Goal: Find specific page/section: Find specific page/section

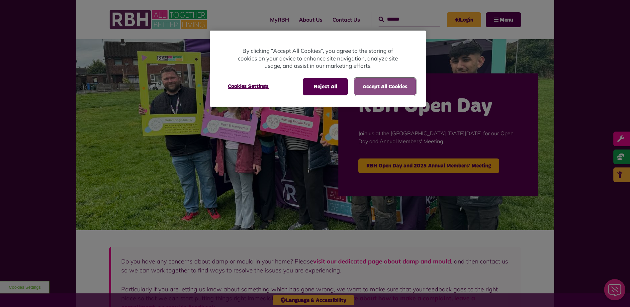
click at [372, 84] on button "Accept All Cookies" at bounding box center [385, 86] width 61 height 17
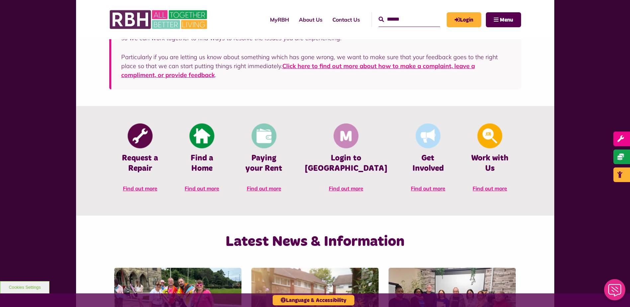
scroll to position [233, 0]
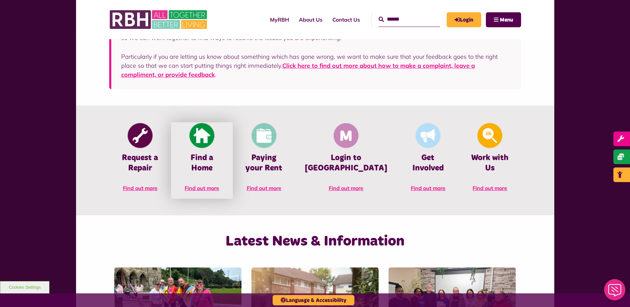
click at [212, 173] on link "Find a Home Find out more" at bounding box center [202, 160] width 62 height 76
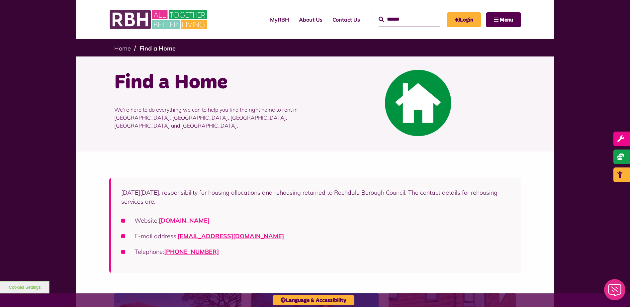
click at [210, 220] on link "[DOMAIN_NAME]" at bounding box center [184, 221] width 51 height 8
